Goal: Transaction & Acquisition: Download file/media

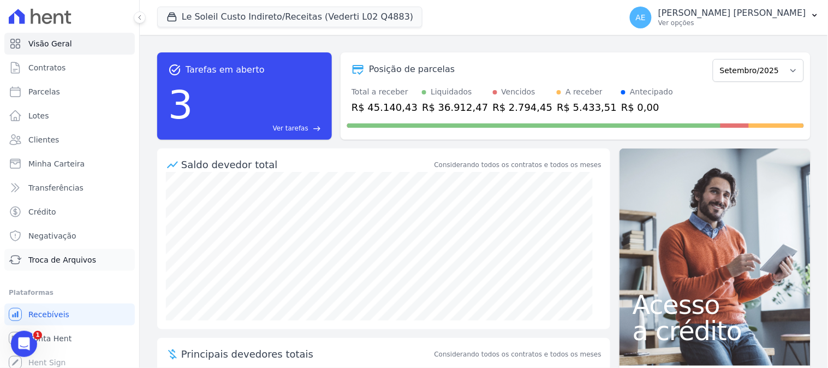
click at [44, 264] on span "Troca de Arquivos" at bounding box center [62, 259] width 68 height 11
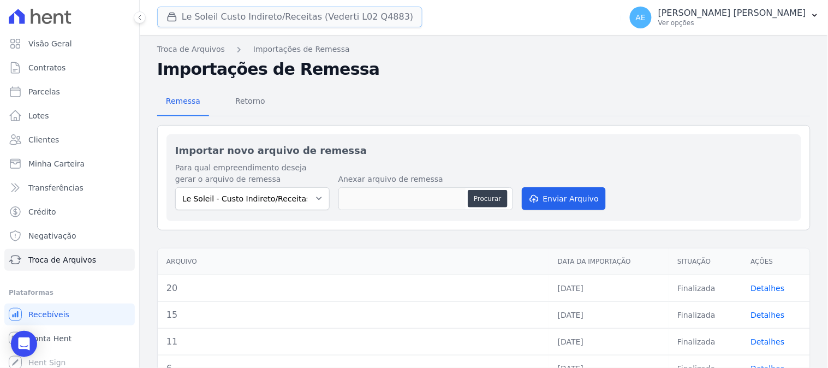
click at [274, 25] on button "Le Soleil Custo Indireto/Receitas (Vederti L02 Q4883)" at bounding box center [289, 17] width 265 height 21
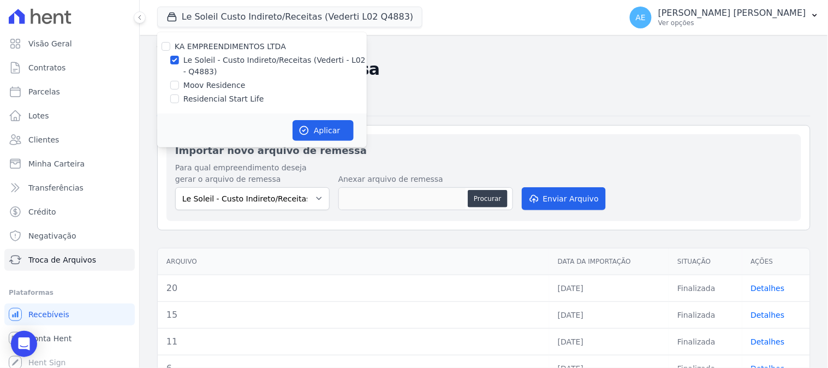
click at [219, 61] on label "Le Soleil - Custo Indireto/Receitas (Vederti - L02 - Q4883)" at bounding box center [274, 66] width 183 height 23
click at [179, 61] on input "Le Soleil - Custo Indireto/Receitas (Vederti - L02 - Q4883)" at bounding box center [174, 60] width 9 height 9
click at [214, 69] on label "Le Soleil - Custo Indireto/Receitas (Vederti - L02 - Q4883)" at bounding box center [274, 66] width 183 height 23
click at [179, 64] on input "Le Soleil - Custo Indireto/Receitas (Vederti - L02 - Q4883)" at bounding box center [174, 60] width 9 height 9
checkbox input "true"
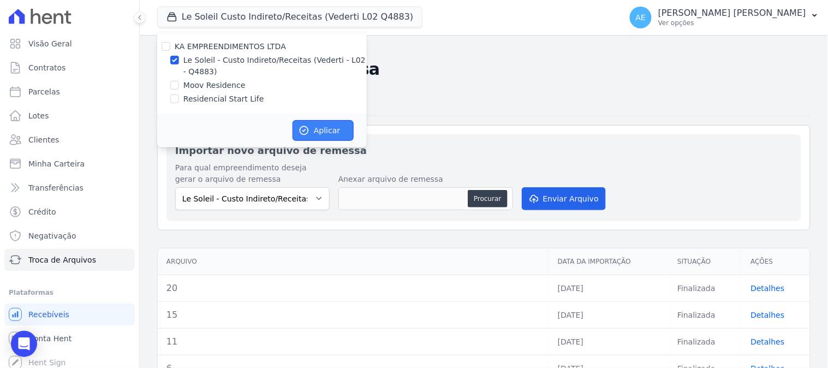
click at [295, 129] on button "Aplicar" at bounding box center [323, 130] width 61 height 21
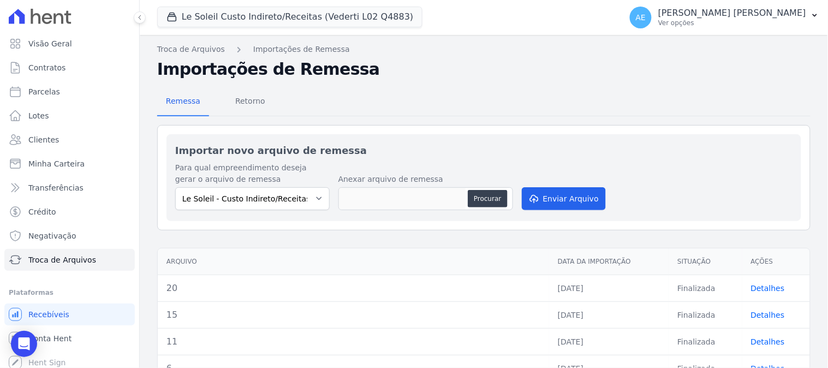
scroll to position [61, 0]
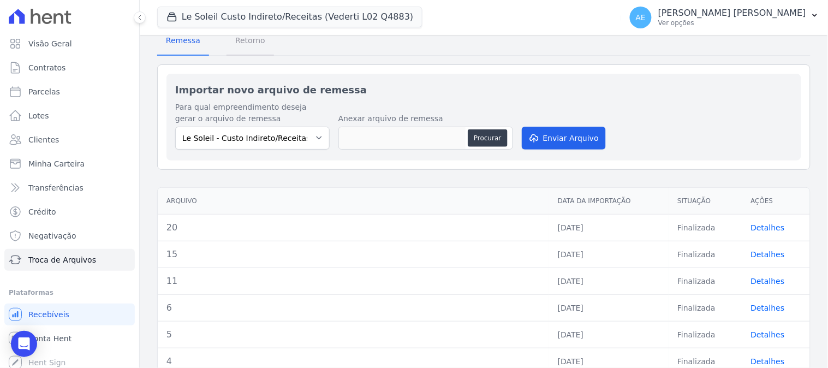
click at [241, 45] on span "Retorno" at bounding box center [250, 40] width 43 height 22
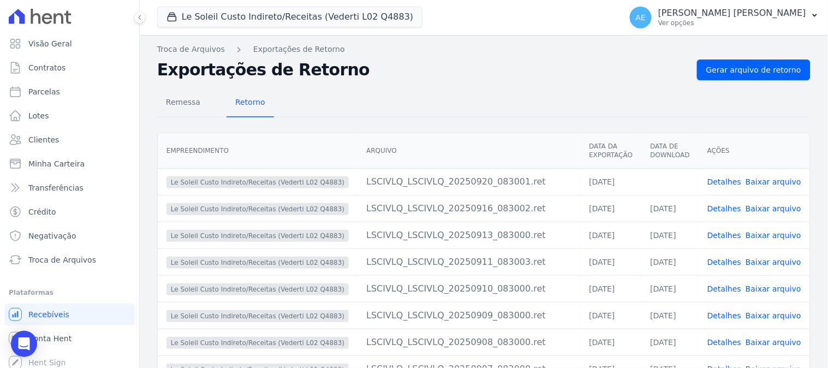
click at [763, 178] on link "Baixar arquivo" at bounding box center [773, 181] width 56 height 9
click at [228, 22] on button "Le Soleil Custo Indireto/Receitas (Vederti L02 Q4883)" at bounding box center [289, 17] width 265 height 21
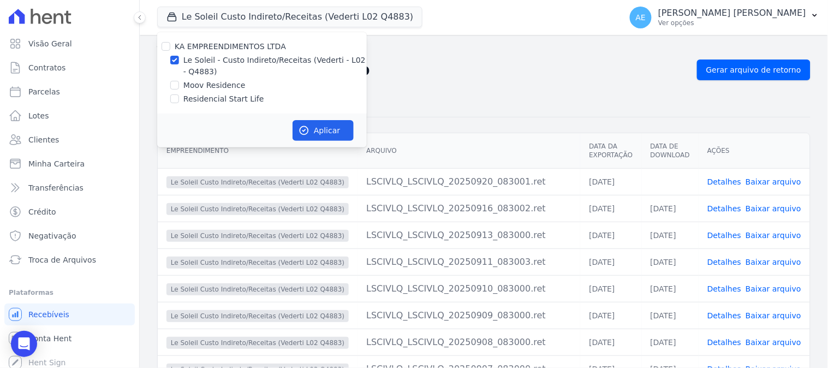
click at [194, 83] on label "Moov Residence" at bounding box center [214, 85] width 62 height 11
click at [179, 83] on input "Moov Residence" at bounding box center [174, 85] width 9 height 9
checkbox input "true"
click at [194, 68] on label "Le Soleil - Custo Indireto/Receitas (Vederti - L02 - Q4883)" at bounding box center [274, 66] width 183 height 23
click at [179, 64] on input "Le Soleil - Custo Indireto/Receitas (Vederti - L02 - Q4883)" at bounding box center [174, 60] width 9 height 9
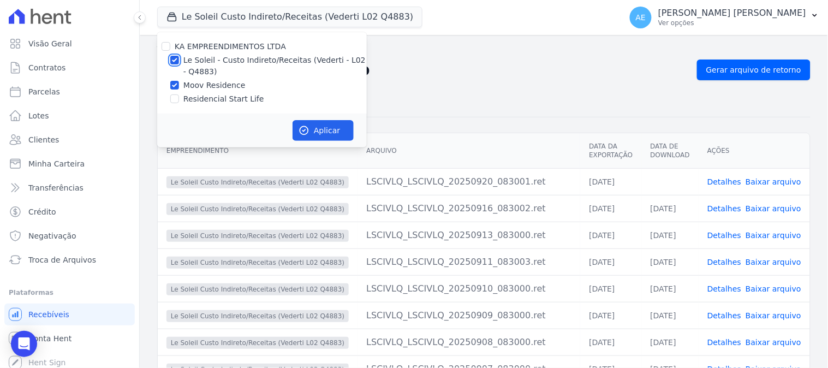
checkbox input "false"
click at [312, 132] on button "Aplicar" at bounding box center [323, 130] width 61 height 21
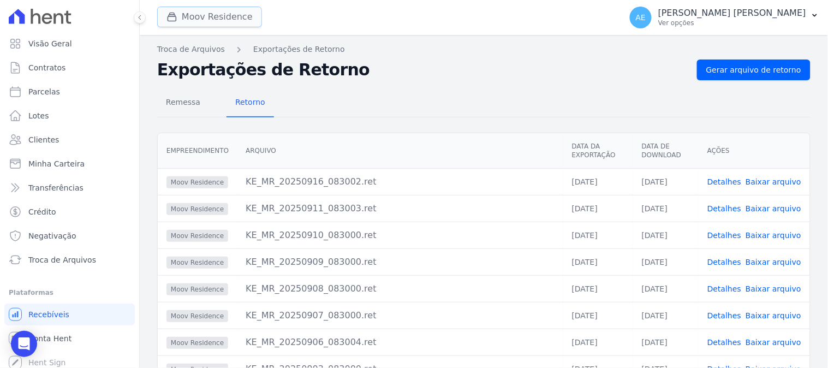
click at [221, 20] on button "Moov Residence" at bounding box center [209, 17] width 105 height 21
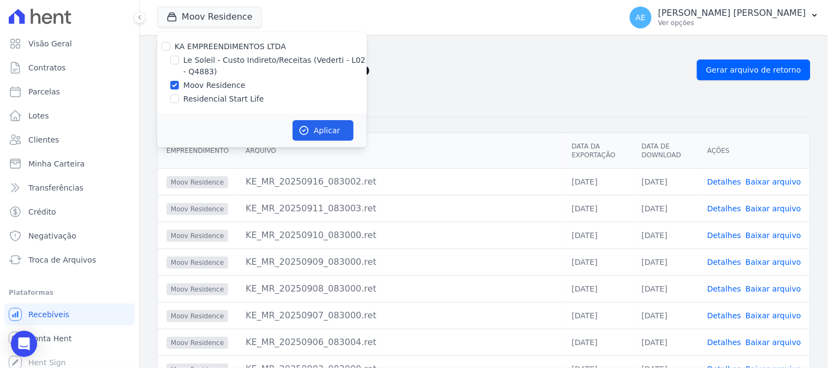
click at [217, 94] on label "Residencial Start Life" at bounding box center [223, 98] width 81 height 11
click at [179, 94] on input "Residencial Start Life" at bounding box center [174, 98] width 9 height 9
checkbox input "true"
click at [206, 87] on label "Moov Residence" at bounding box center [214, 85] width 62 height 11
click at [179, 87] on input "Moov Residence" at bounding box center [174, 85] width 9 height 9
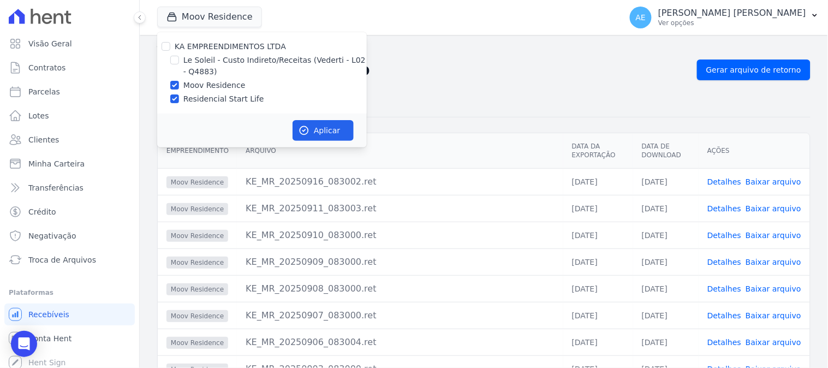
checkbox input "false"
drag, startPoint x: 356, startPoint y: 134, endPoint x: 337, endPoint y: 129, distance: 19.7
click at [356, 133] on div "Aplicar" at bounding box center [262, 131] width 210 height 34
click at [337, 129] on button "Aplicar" at bounding box center [323, 130] width 61 height 21
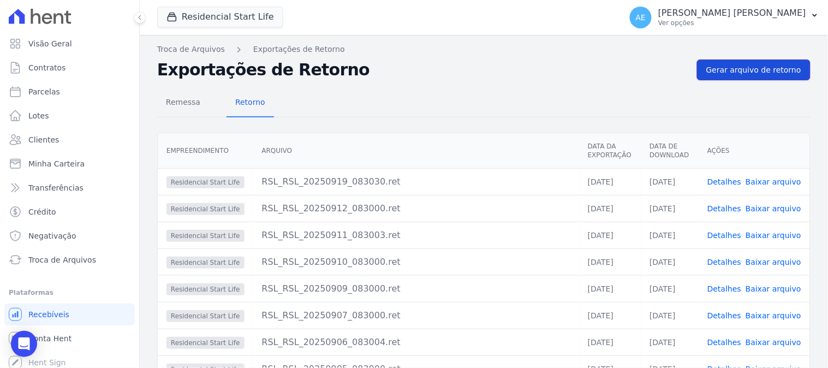
click at [724, 77] on link "Gerar arquivo de retorno" at bounding box center [754, 69] width 114 height 21
